Goal: Task Accomplishment & Management: Use online tool/utility

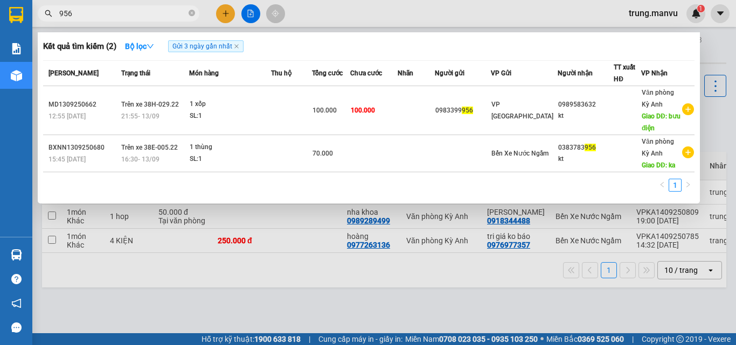
type input "956"
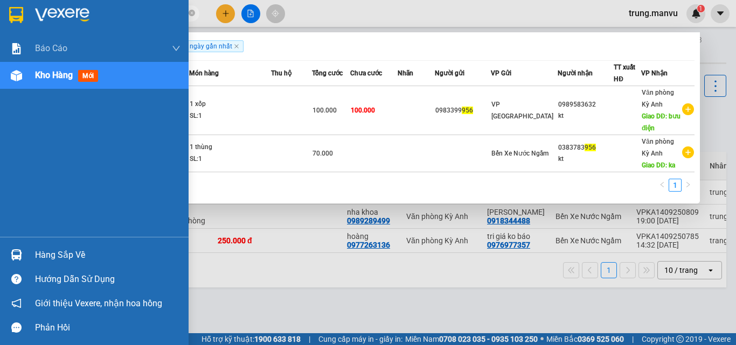
click at [19, 17] on img at bounding box center [16, 15] width 14 height 16
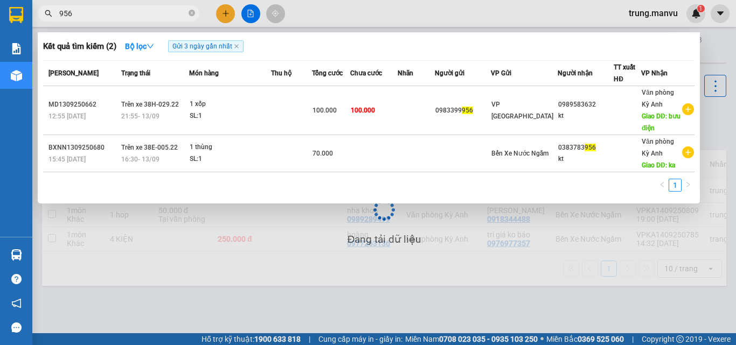
click at [254, 15] on div at bounding box center [368, 172] width 736 height 345
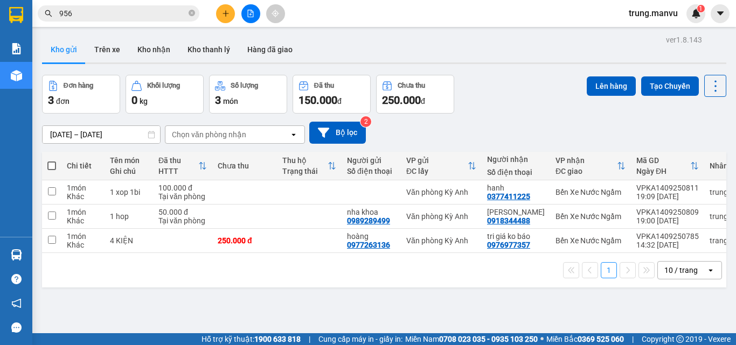
click at [256, 16] on button at bounding box center [250, 13] width 19 height 19
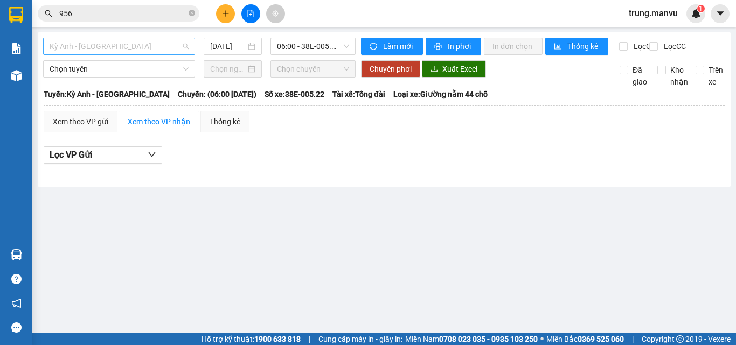
click at [115, 42] on span "Kỳ Anh - [GEOGRAPHIC_DATA]" at bounding box center [119, 46] width 139 height 16
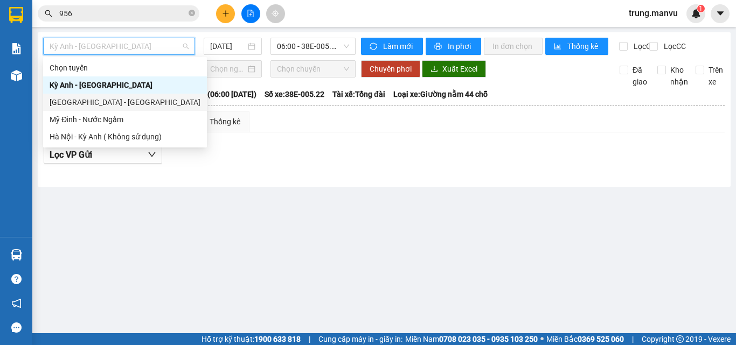
click at [91, 102] on div "[GEOGRAPHIC_DATA] - [GEOGRAPHIC_DATA]" at bounding box center [125, 102] width 151 height 12
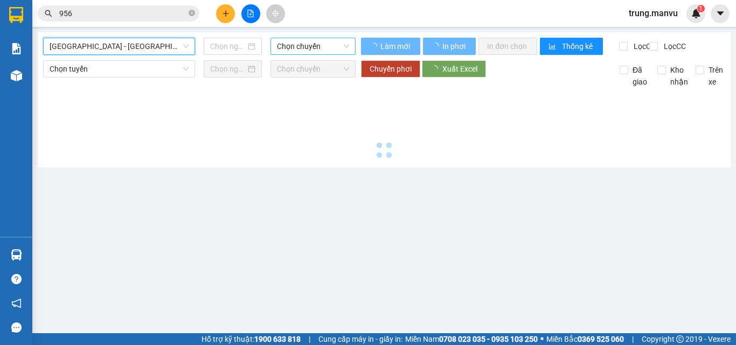
type input "[DATE]"
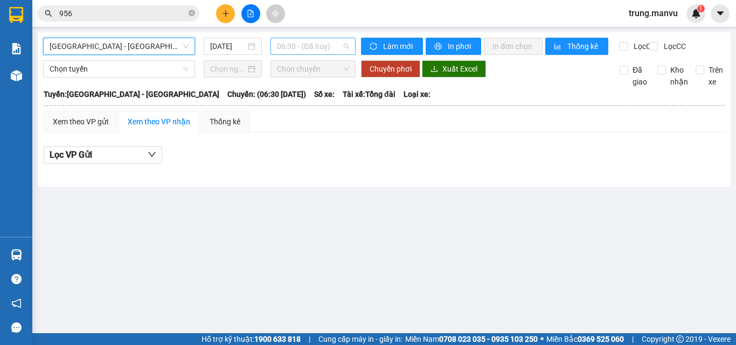
click at [319, 46] on span "06:30 - (Đã hủy)" at bounding box center [313, 46] width 72 height 16
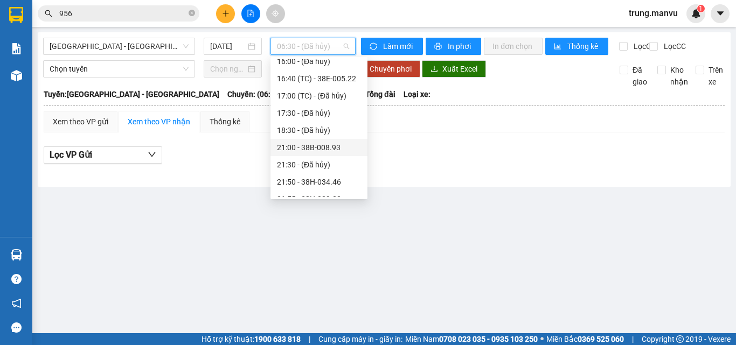
scroll to position [108, 0]
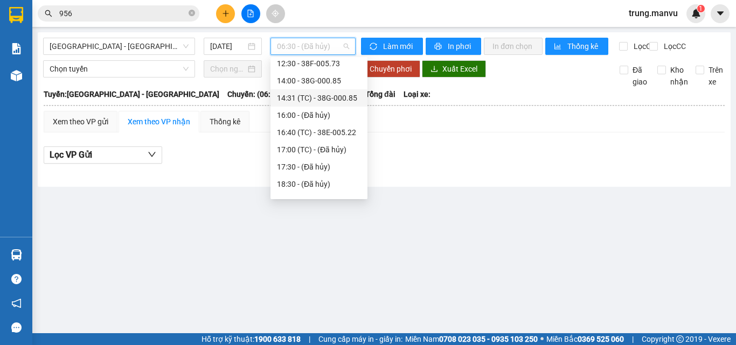
click at [339, 96] on div "14:31 (TC) - 38G-000.85" at bounding box center [319, 98] width 84 height 12
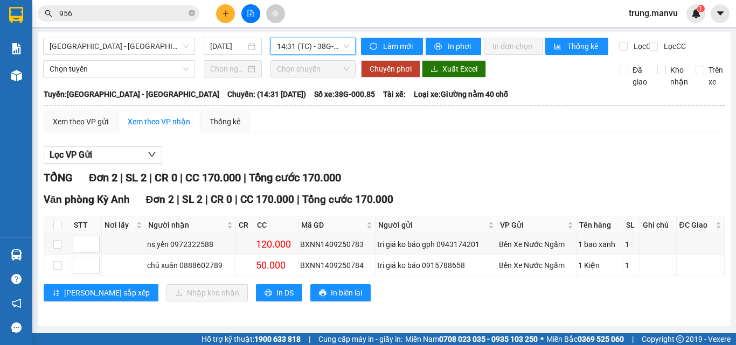
scroll to position [8, 0]
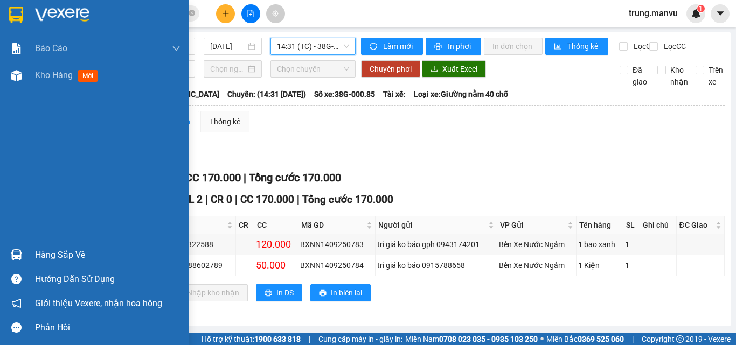
click at [10, 11] on img at bounding box center [16, 15] width 14 height 16
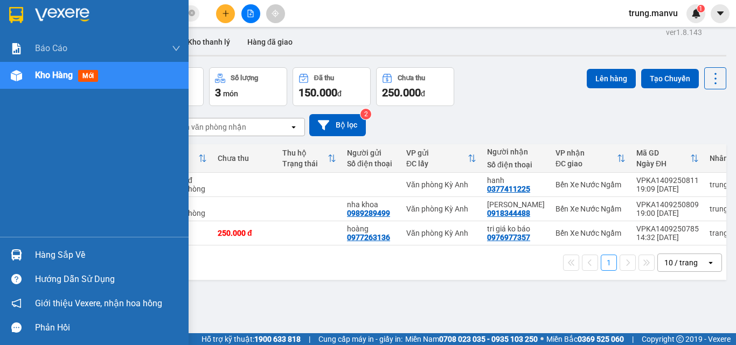
click at [7, 8] on div at bounding box center [16, 14] width 19 height 19
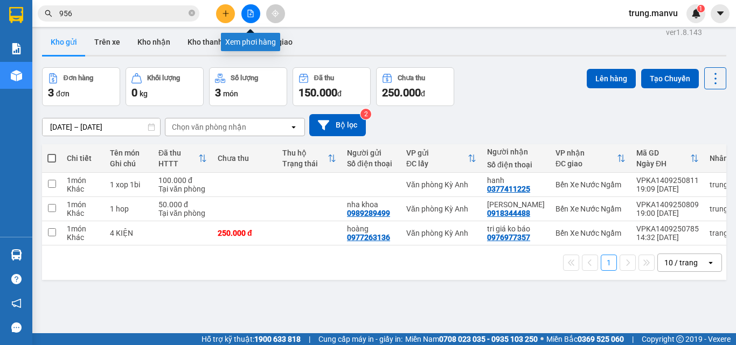
click at [253, 19] on button at bounding box center [250, 13] width 19 height 19
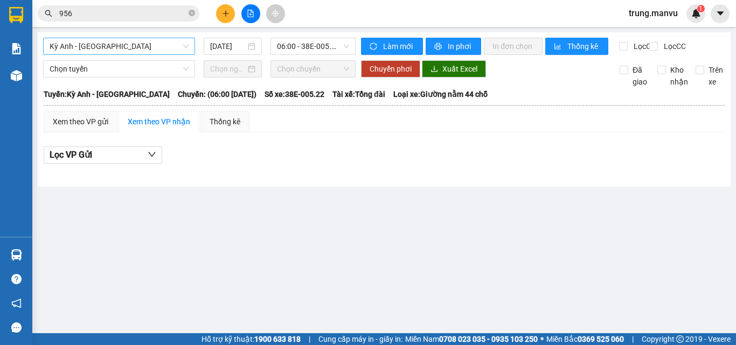
click at [147, 47] on span "Kỳ Anh - [GEOGRAPHIC_DATA]" at bounding box center [119, 46] width 139 height 16
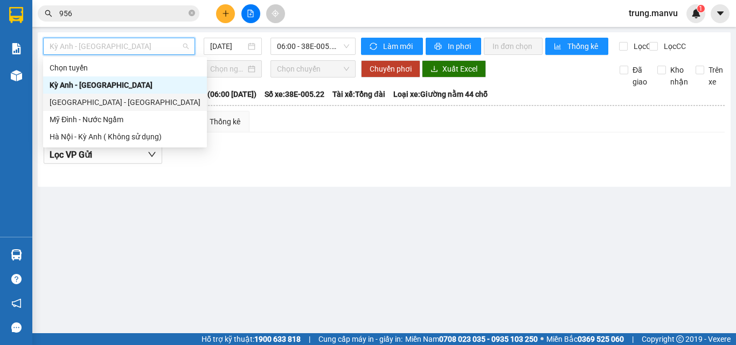
click at [82, 101] on div "[GEOGRAPHIC_DATA] - [GEOGRAPHIC_DATA]" at bounding box center [125, 102] width 151 height 12
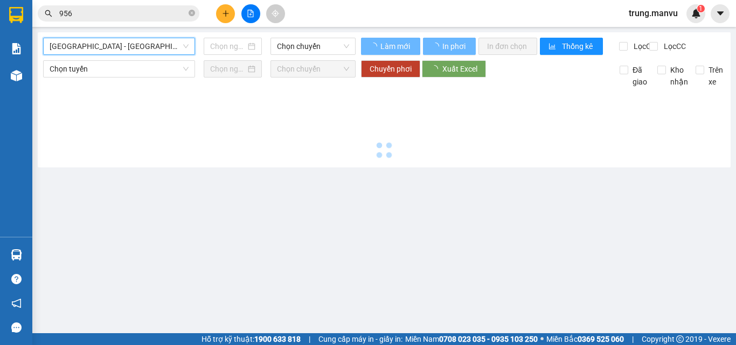
type input "[DATE]"
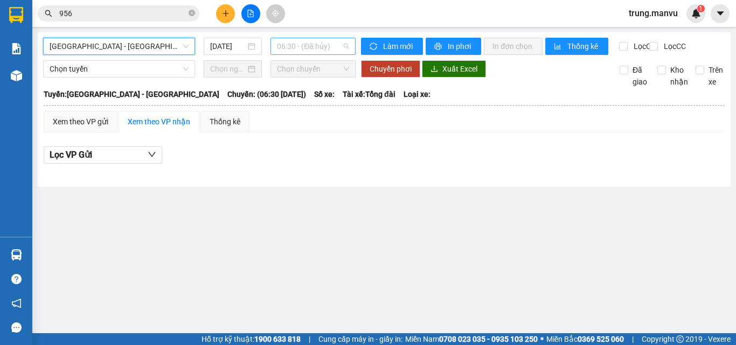
click at [312, 51] on span "06:30 - (Đã hủy)" at bounding box center [313, 46] width 72 height 16
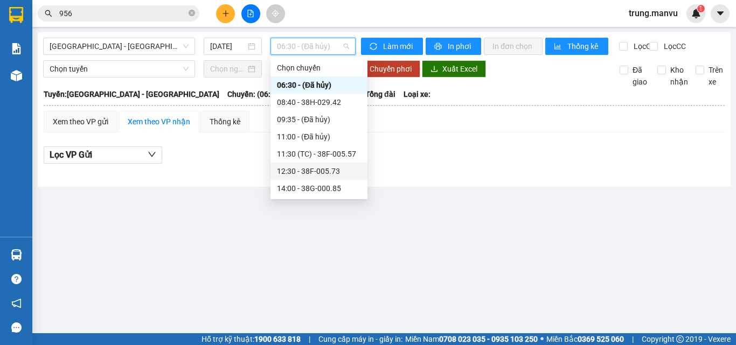
click at [321, 169] on div "12:30 - 38F-005.73" at bounding box center [319, 171] width 84 height 12
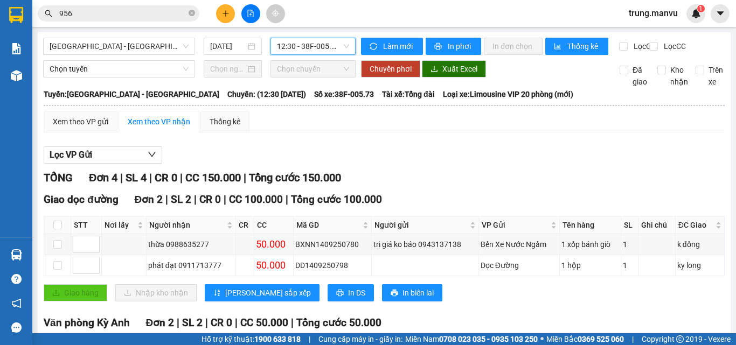
scroll to position [108, 0]
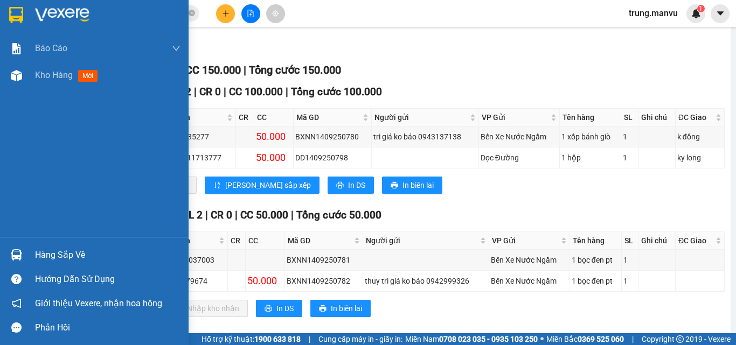
click at [11, 12] on img at bounding box center [16, 15] width 14 height 16
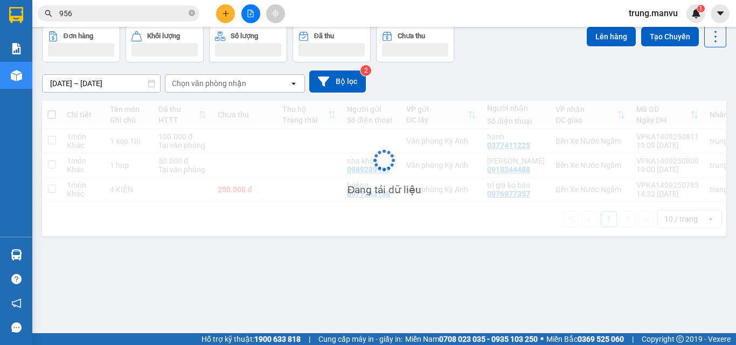
scroll to position [50, 0]
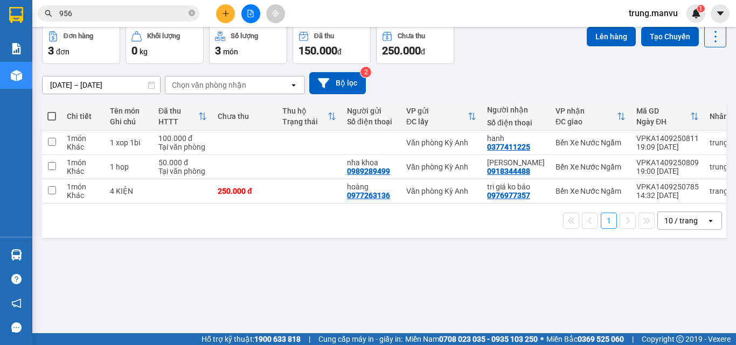
click at [250, 16] on icon "file-add" at bounding box center [251, 14] width 8 height 8
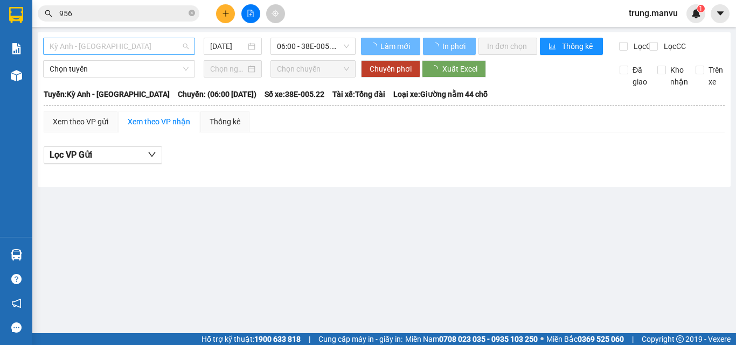
click at [110, 49] on span "Kỳ Anh - [GEOGRAPHIC_DATA]" at bounding box center [119, 46] width 139 height 16
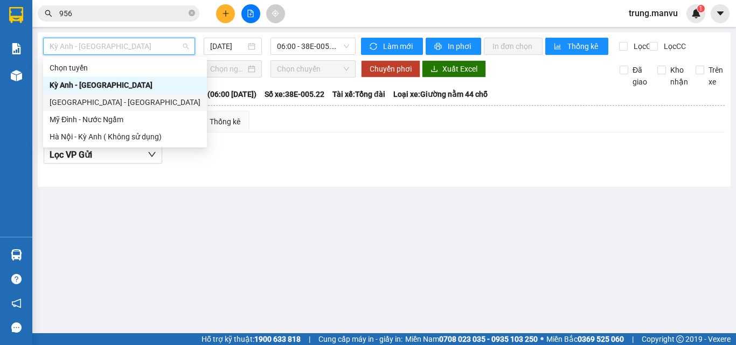
click at [86, 96] on div "[GEOGRAPHIC_DATA] - [GEOGRAPHIC_DATA]" at bounding box center [125, 102] width 164 height 17
type input "[DATE]"
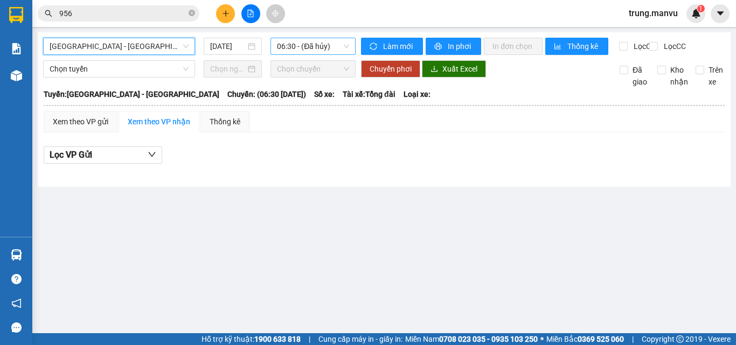
click at [304, 47] on span "06:30 - (Đã hủy)" at bounding box center [313, 46] width 72 height 16
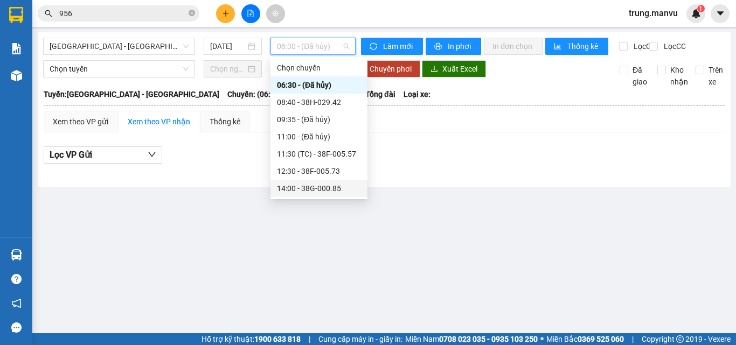
click at [329, 183] on div "14:00 - 38G-000.85" at bounding box center [319, 189] width 84 height 12
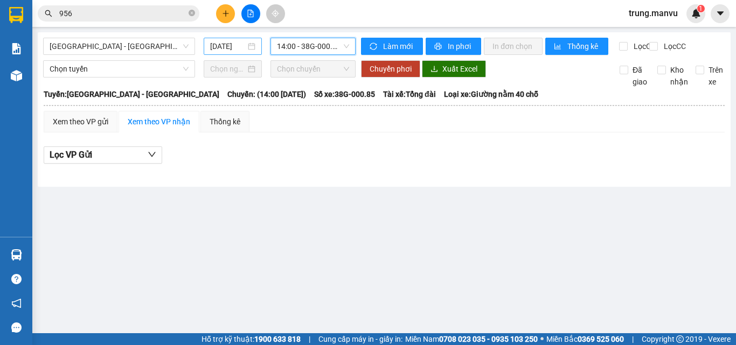
click at [239, 42] on input "[DATE]" at bounding box center [228, 46] width 36 height 12
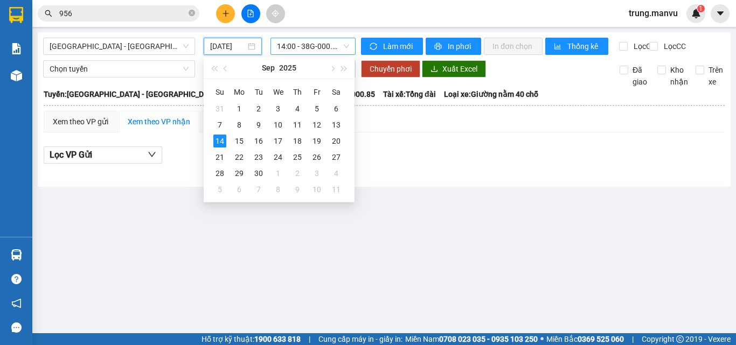
click at [298, 43] on span "14:00 - 38G-000.85" at bounding box center [313, 46] width 72 height 16
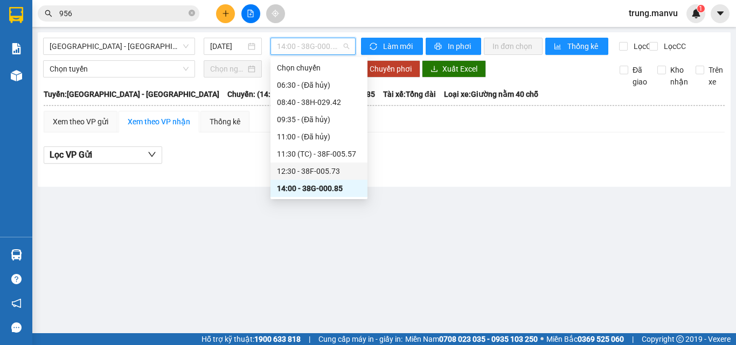
scroll to position [54, 0]
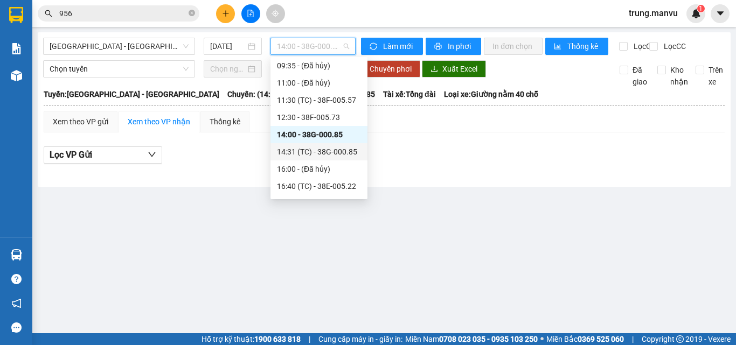
click at [335, 153] on div "14:31 (TC) - 38G-000.85" at bounding box center [319, 152] width 84 height 12
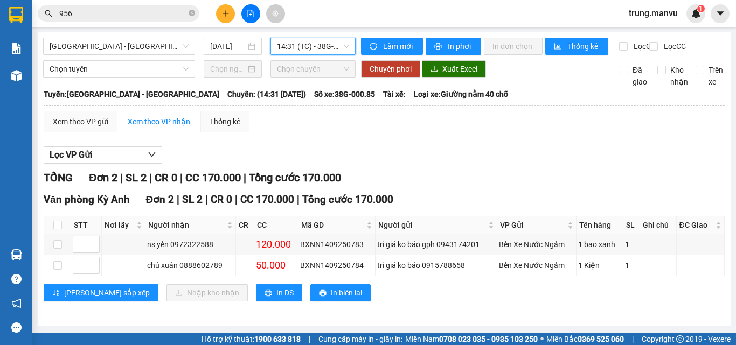
scroll to position [8, 0]
type input "`"
click at [298, 40] on span "14:31 (TC) - 38G-000.85" at bounding box center [313, 46] width 72 height 16
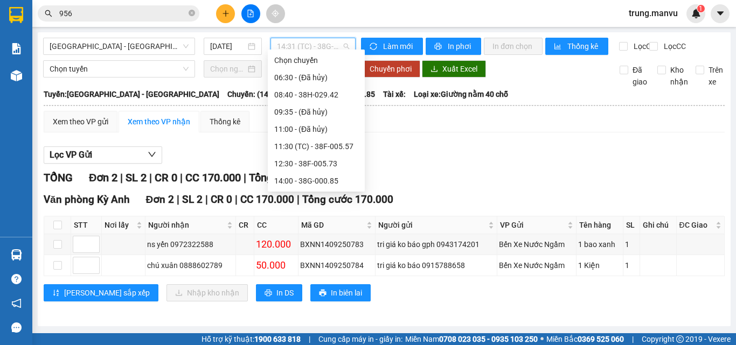
scroll to position [17, 0]
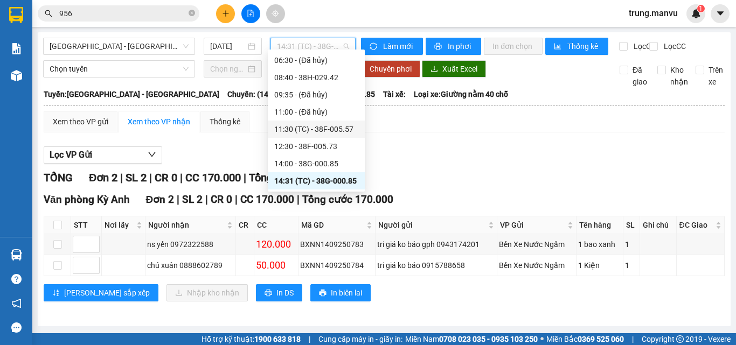
click at [333, 128] on div "11:30 (TC) - 38F-005.57" at bounding box center [316, 129] width 84 height 12
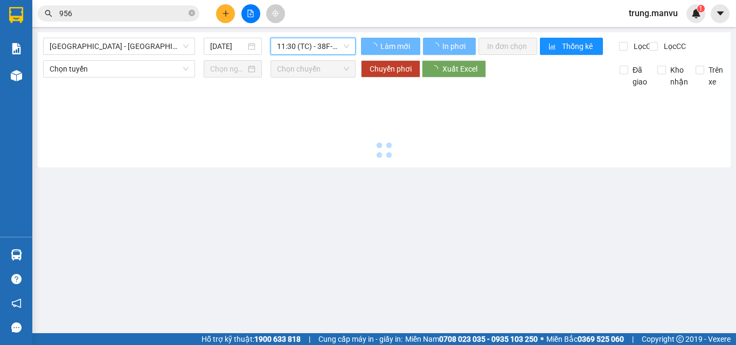
scroll to position [0, 0]
click at [305, 43] on span "11:30 (TC) - 38F-005.57" at bounding box center [313, 46] width 72 height 16
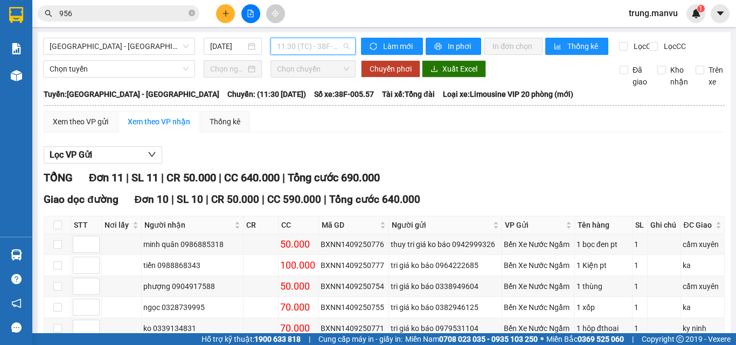
click at [308, 50] on span "11:30 (TC) - 38F-005.57" at bounding box center [313, 46] width 72 height 16
click at [322, 45] on span "11:30 (TC) - 38F-005.57" at bounding box center [313, 46] width 72 height 16
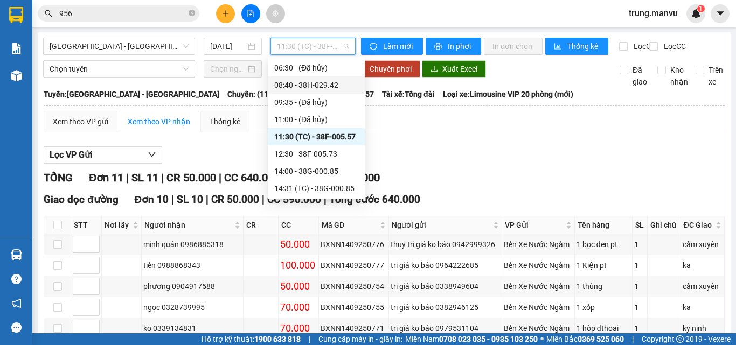
click at [328, 82] on div "08:40 - 38H-029.42" at bounding box center [316, 85] width 84 height 12
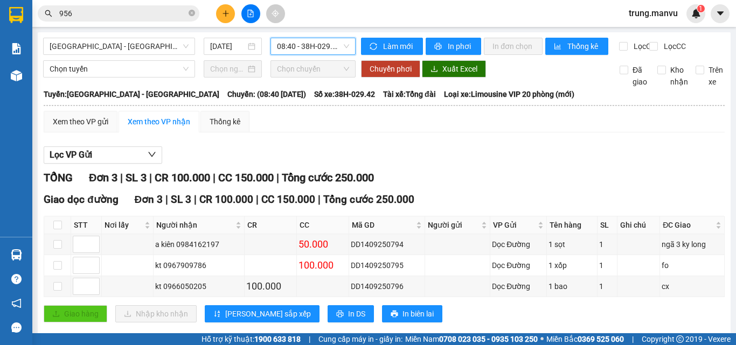
click at [294, 48] on span "08:40 - 38H-029.42" at bounding box center [313, 46] width 72 height 16
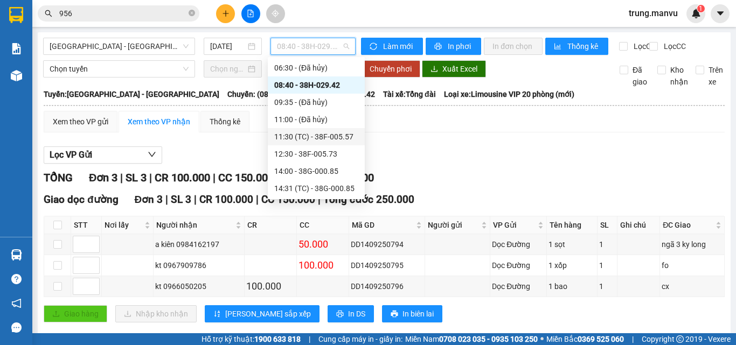
click at [333, 137] on div "11:30 (TC) - 38F-005.57" at bounding box center [316, 137] width 84 height 12
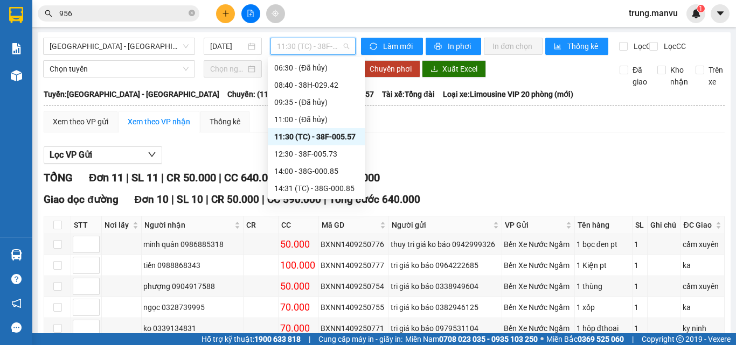
click at [323, 47] on span "11:30 (TC) - 38F-005.57" at bounding box center [313, 46] width 72 height 16
click at [327, 80] on div "08:40 - 38H-029.42" at bounding box center [316, 85] width 84 height 12
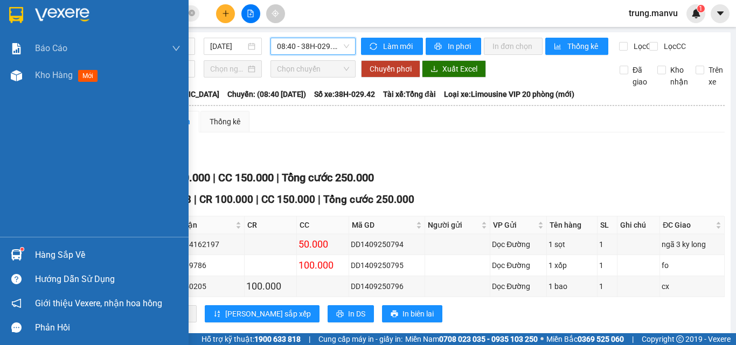
click at [29, 17] on div at bounding box center [94, 17] width 189 height 35
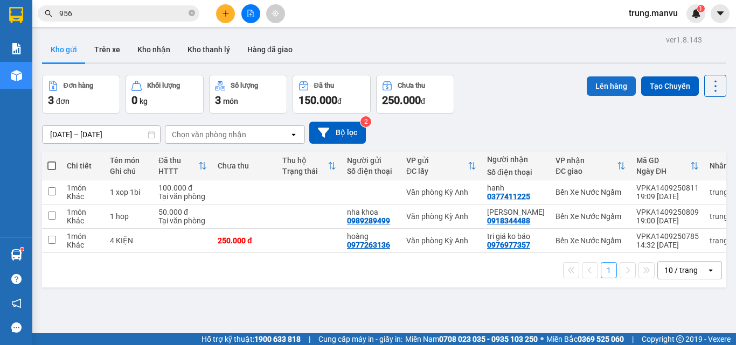
click at [606, 87] on button "Lên hàng" at bounding box center [611, 86] width 49 height 19
click at [57, 164] on th at bounding box center [51, 166] width 19 height 29
click at [52, 167] on span at bounding box center [51, 166] width 9 height 9
click at [52, 161] on input "checkbox" at bounding box center [52, 161] width 0 height 0
checkbox input "true"
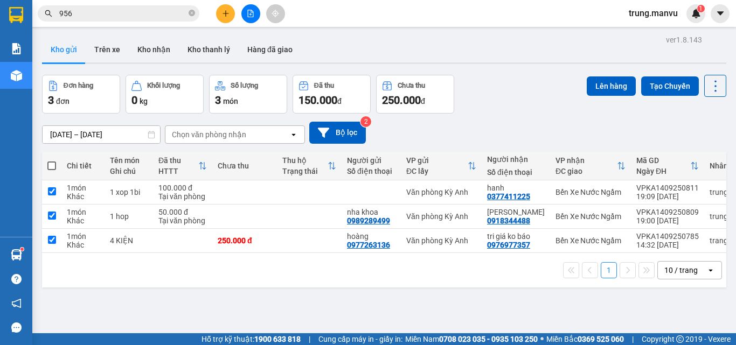
checkbox input "true"
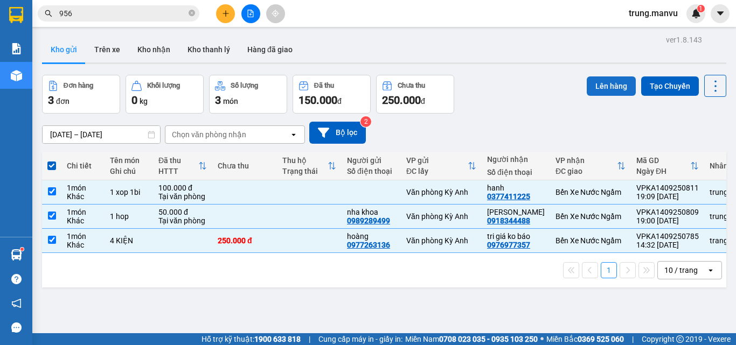
click at [610, 84] on button "Lên hàng" at bounding box center [611, 86] width 49 height 19
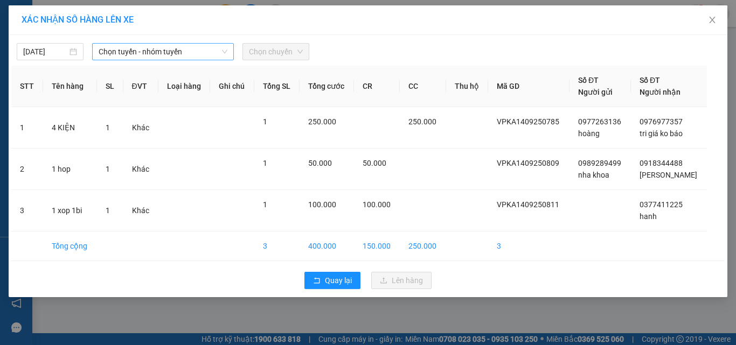
click at [157, 50] on span "Chọn tuyến - nhóm tuyến" at bounding box center [163, 52] width 129 height 16
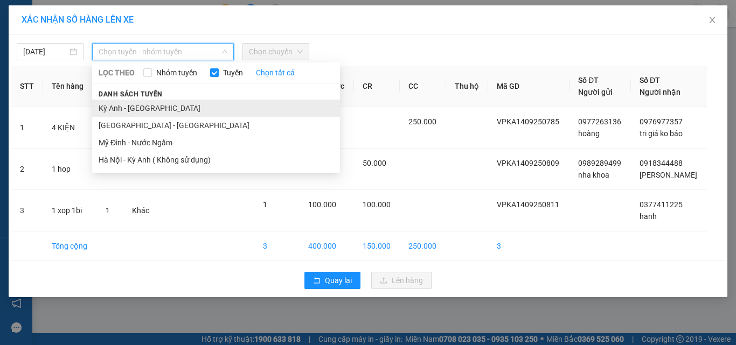
click at [139, 113] on li "Kỳ Anh - [GEOGRAPHIC_DATA]" at bounding box center [216, 108] width 248 height 17
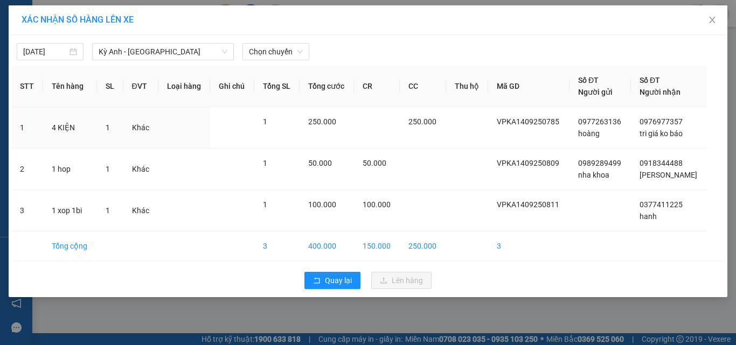
click at [290, 41] on div "[DATE] Kỳ [GEOGRAPHIC_DATA] - [GEOGRAPHIC_DATA] LỌC THEO Nhóm tuyến Tuyến Chọn …" at bounding box center [367, 49] width 713 height 23
click at [283, 53] on span "Chọn chuyến" at bounding box center [276, 52] width 54 height 16
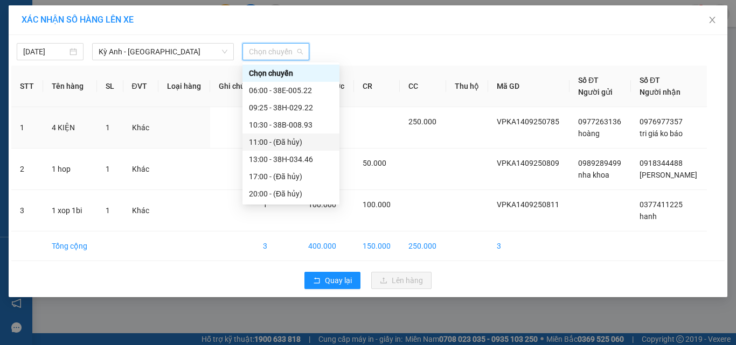
scroll to position [155, 0]
click at [317, 144] on div "21:36 (TC) - 38F-005.99" at bounding box center [291, 142] width 84 height 12
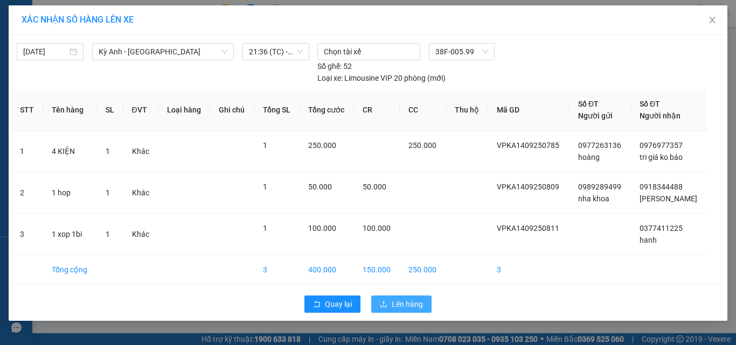
click at [402, 300] on span "Lên hàng" at bounding box center [407, 304] width 31 height 12
